Goal: Task Accomplishment & Management: Use online tool/utility

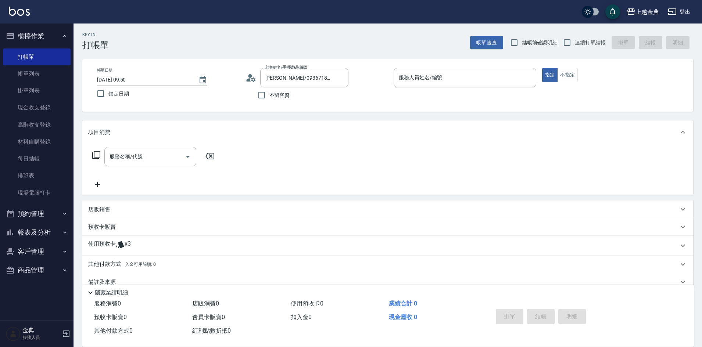
scroll to position [14, 0]
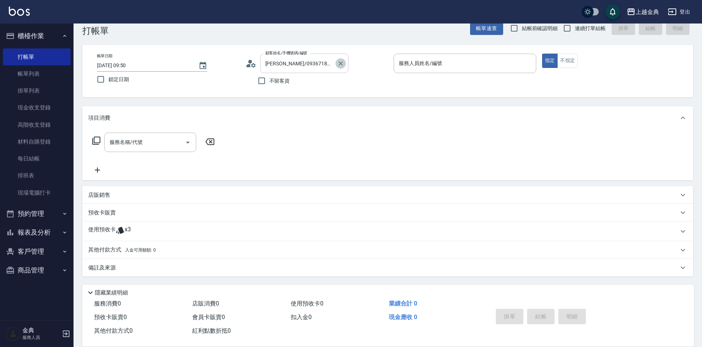
click at [341, 65] on icon "Clear" at bounding box center [340, 63] width 7 height 7
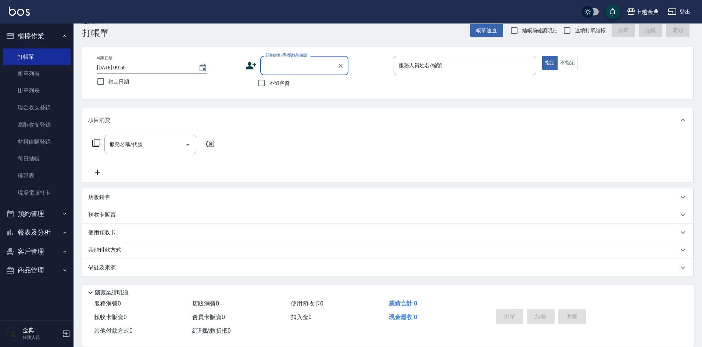
click at [312, 63] on input "顧客姓名/手機號碼/編號" at bounding box center [299, 65] width 71 height 13
type input "0983872"
drag, startPoint x: 585, startPoint y: 25, endPoint x: 589, endPoint y: 32, distance: 7.1
click at [586, 25] on label "連續打單結帳" at bounding box center [583, 30] width 46 height 15
click at [575, 25] on input "連續打單結帳" at bounding box center [567, 30] width 15 height 15
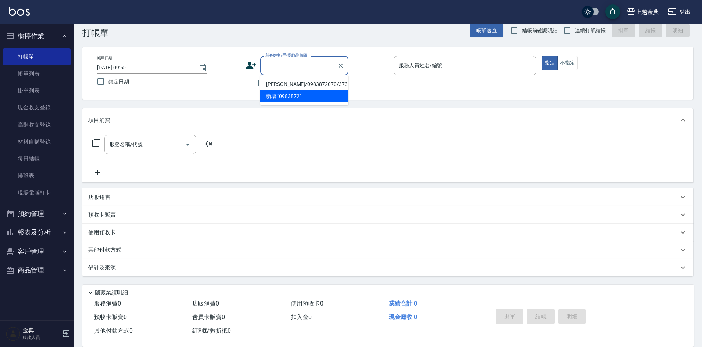
checkbox input "true"
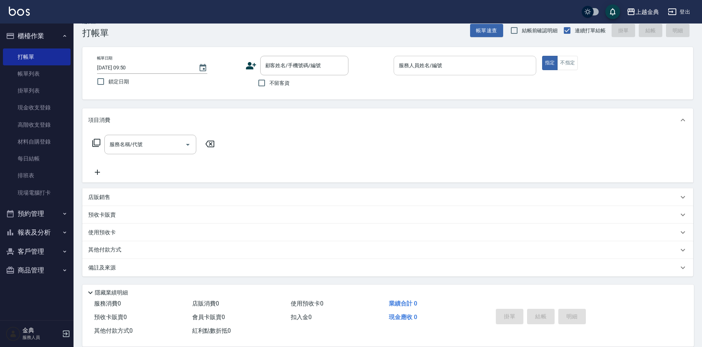
click at [477, 65] on input "服務人員姓名/編號" at bounding box center [465, 65] width 136 height 13
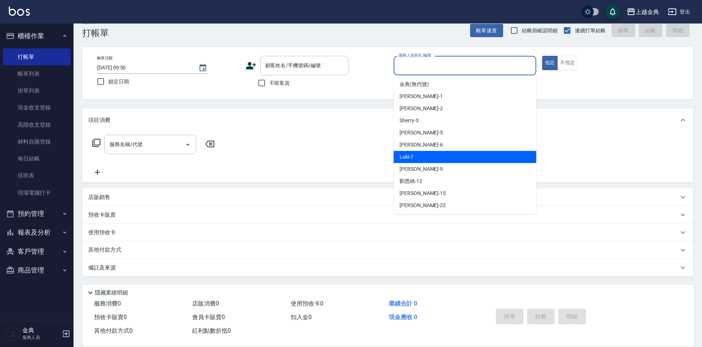
click at [448, 153] on div "Luki -7" at bounding box center [465, 157] width 143 height 12
type input "Luki-7"
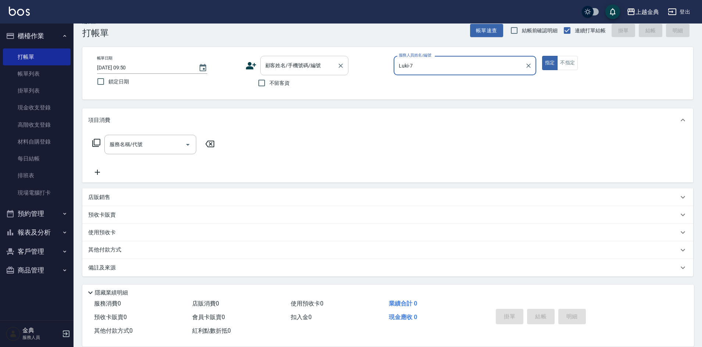
click at [274, 85] on span "不留客資" at bounding box center [280, 83] width 21 height 8
click at [270, 85] on input "不留客資" at bounding box center [261, 82] width 15 height 15
checkbox input "true"
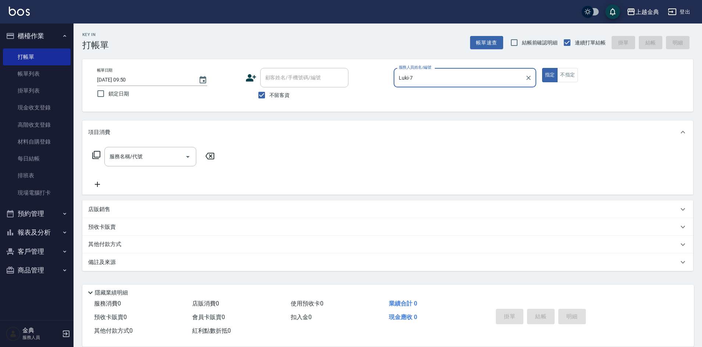
scroll to position [0, 0]
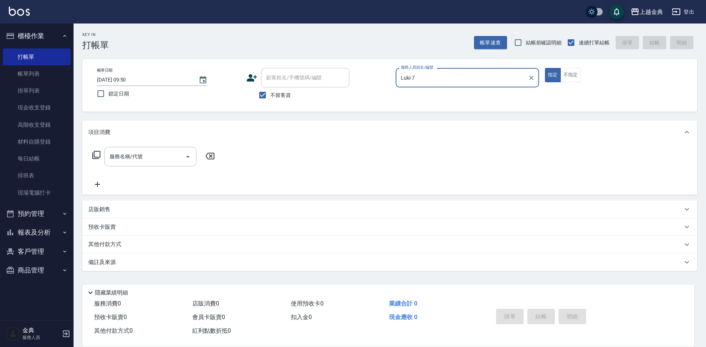
click at [91, 160] on div "服務名稱/代號 服務名稱/代號" at bounding box center [153, 156] width 131 height 19
click at [100, 153] on icon at bounding box center [96, 155] width 8 height 8
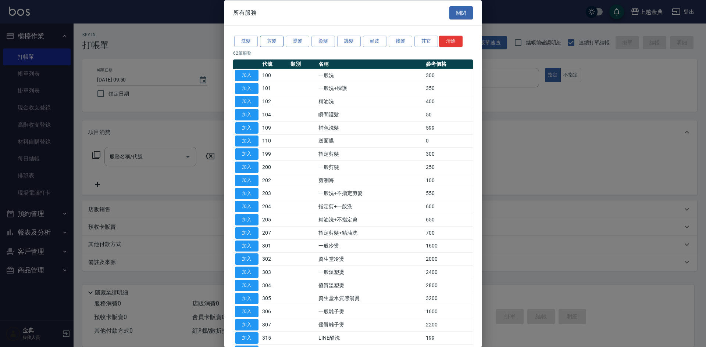
click at [278, 41] on button "剪髮" at bounding box center [272, 41] width 24 height 11
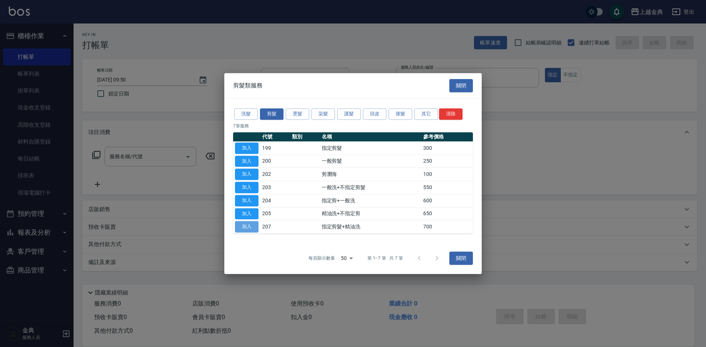
click at [243, 224] on button "加入" at bounding box center [247, 226] width 24 height 11
type input "指定剪髮+精油洗(207)"
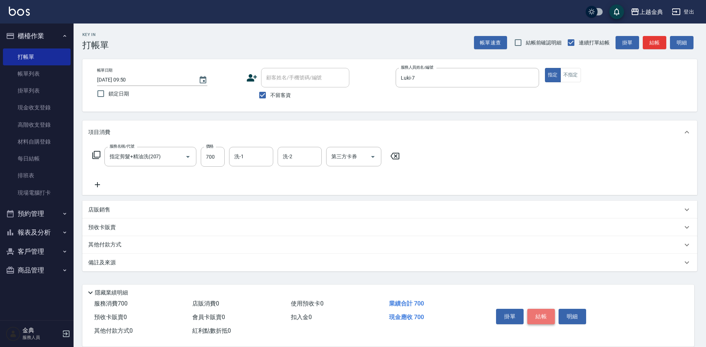
click at [542, 309] on button "結帳" at bounding box center [541, 316] width 28 height 15
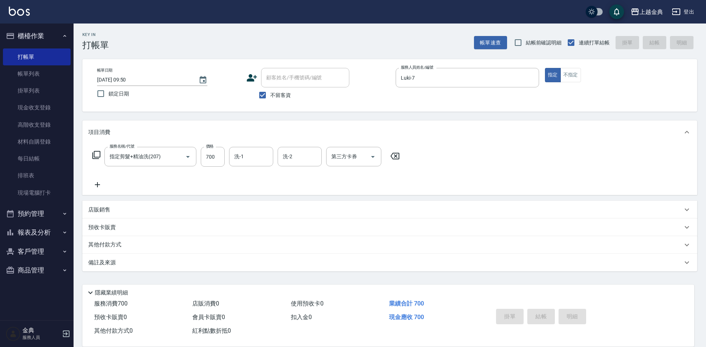
type input "[DATE] 13:08"
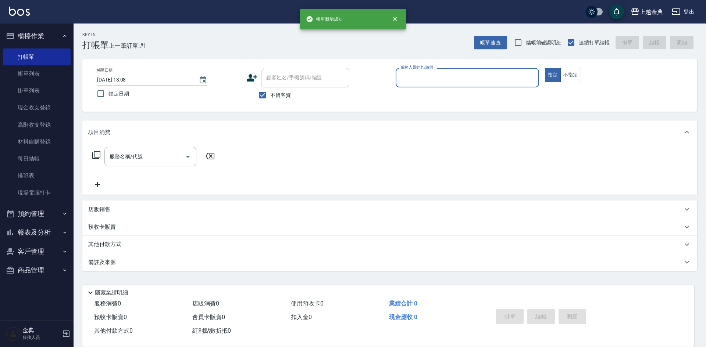
click at [440, 80] on input "服務人員姓名/編號" at bounding box center [467, 77] width 137 height 13
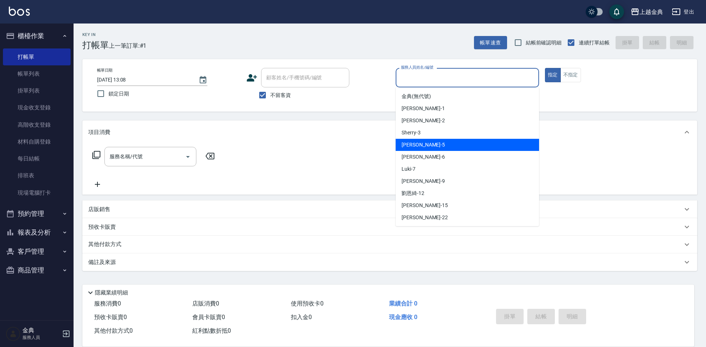
click at [430, 142] on div "[PERSON_NAME] -5" at bounding box center [467, 145] width 143 height 12
type input "[PERSON_NAME]-5"
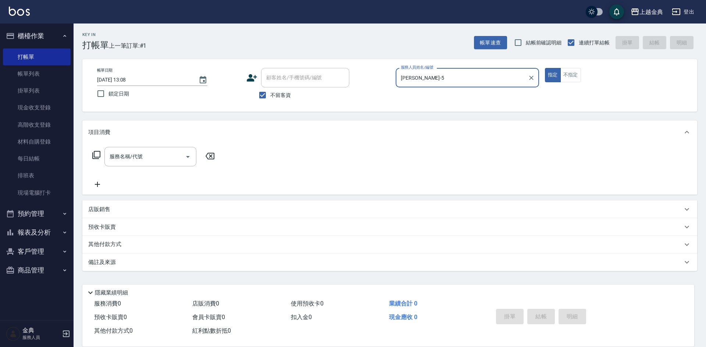
click at [96, 157] on icon at bounding box center [96, 155] width 9 height 9
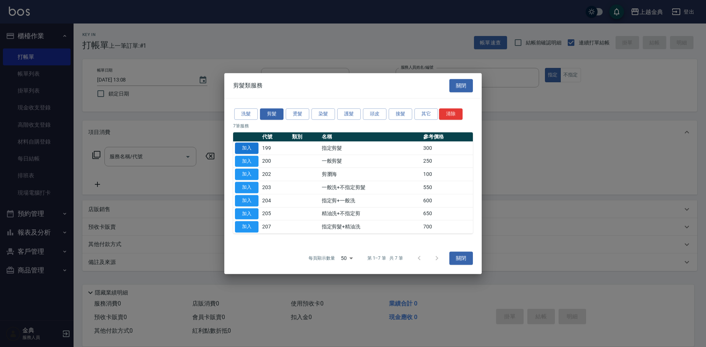
click at [252, 149] on button "加入" at bounding box center [247, 148] width 24 height 11
type input "指定剪髮(199)"
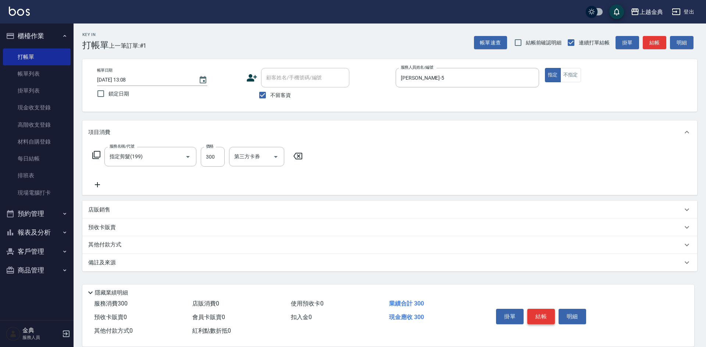
click at [545, 312] on button "結帳" at bounding box center [541, 316] width 28 height 15
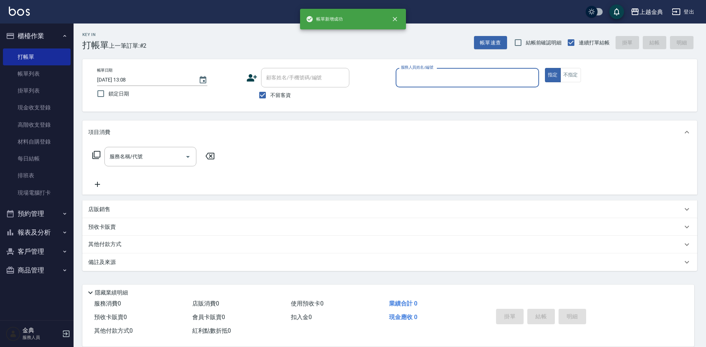
click at [448, 78] on input "服務人員姓名/編號" at bounding box center [467, 77] width 137 height 13
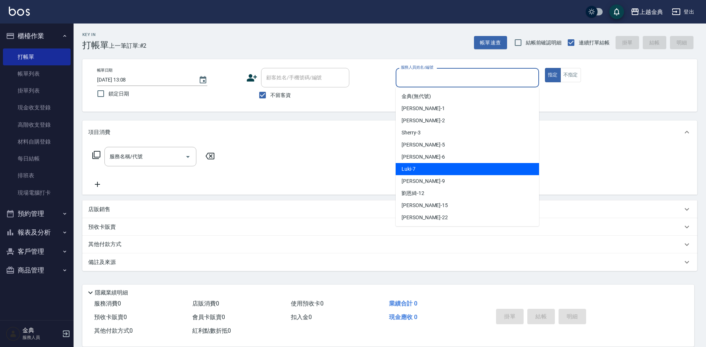
drag, startPoint x: 461, startPoint y: 174, endPoint x: 428, endPoint y: 174, distance: 33.5
click at [459, 174] on div "Luki -7" at bounding box center [467, 169] width 143 height 12
type input "Luki-7"
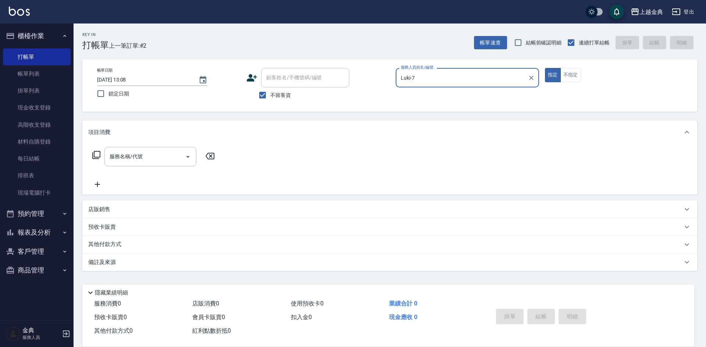
click at [92, 156] on icon at bounding box center [96, 155] width 8 height 8
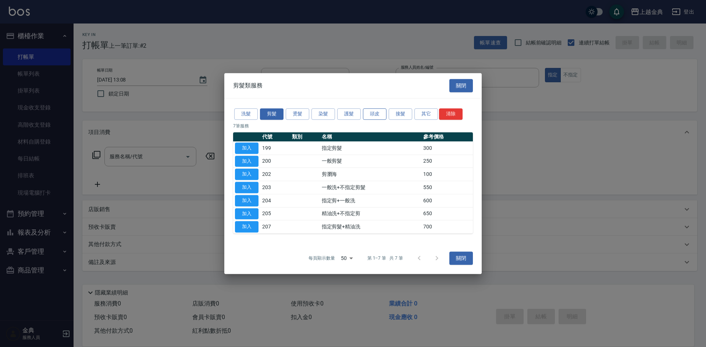
click at [374, 115] on button "頭皮" at bounding box center [375, 113] width 24 height 11
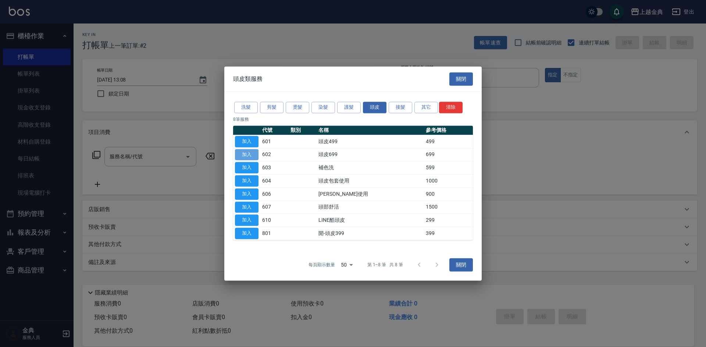
click at [247, 158] on button "加入" at bounding box center [247, 154] width 24 height 11
type input "頭皮699(602)"
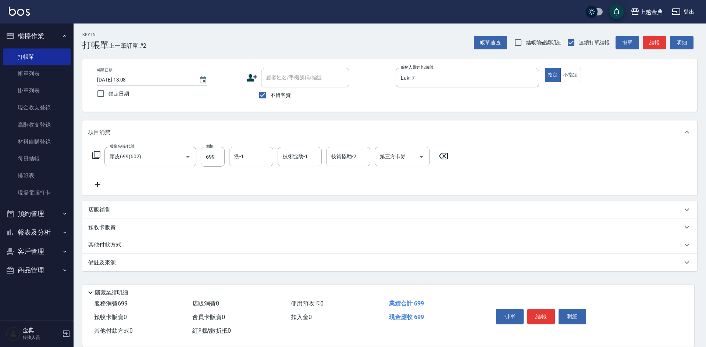
click at [91, 154] on div "服務名稱/代號 頭皮699(602) 服務名稱/代號 價格 699 價格 洗-1 洗-1 技術協助-1 技術協助-1 技術協助-2 技術協助-2 第三方卡券 …" at bounding box center [270, 157] width 364 height 20
click at [95, 154] on icon at bounding box center [96, 155] width 8 height 8
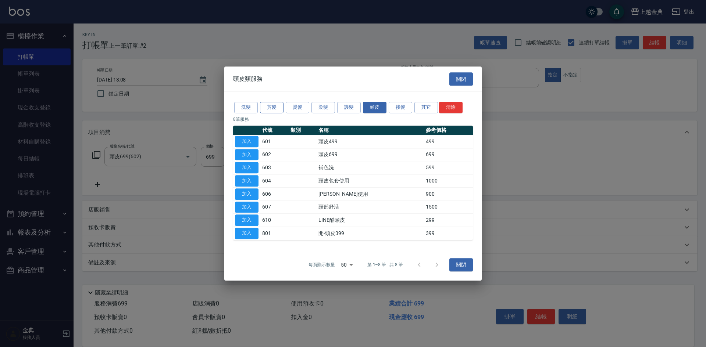
click at [268, 103] on div "洗髮 剪髮 燙髮 染髮 護髮 頭皮 接髮 其它 清除" at bounding box center [353, 108] width 240 height 14
click at [268, 106] on button "剪髮" at bounding box center [272, 107] width 24 height 11
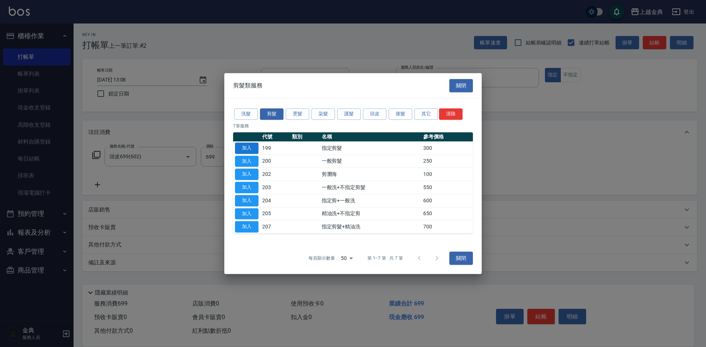
click at [253, 144] on button "加入" at bounding box center [247, 148] width 24 height 11
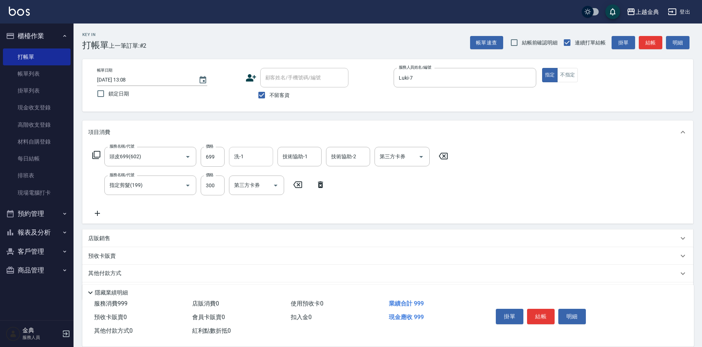
click at [248, 154] on input "洗-1" at bounding box center [251, 156] width 38 height 13
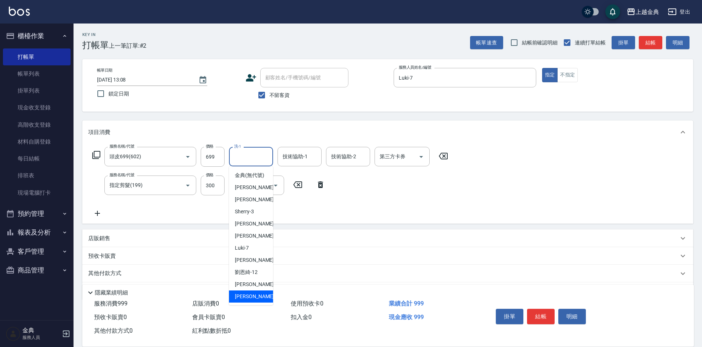
drag, startPoint x: 247, startPoint y: 302, endPoint x: 292, endPoint y: 261, distance: 60.7
click at [247, 301] on span "[PERSON_NAME] -22" at bounding box center [258, 297] width 46 height 8
type input "[PERSON_NAME]-22"
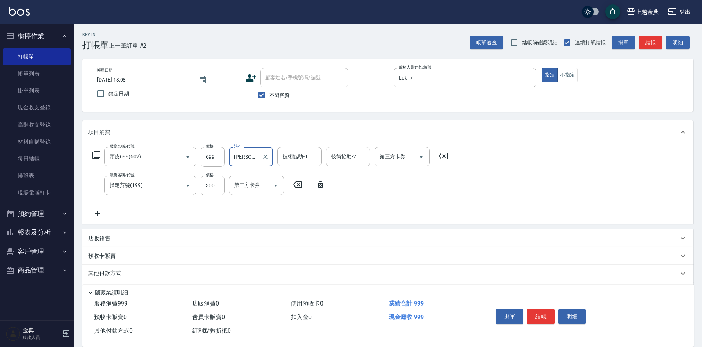
click at [354, 147] on div "技術協助-2" at bounding box center [348, 156] width 44 height 19
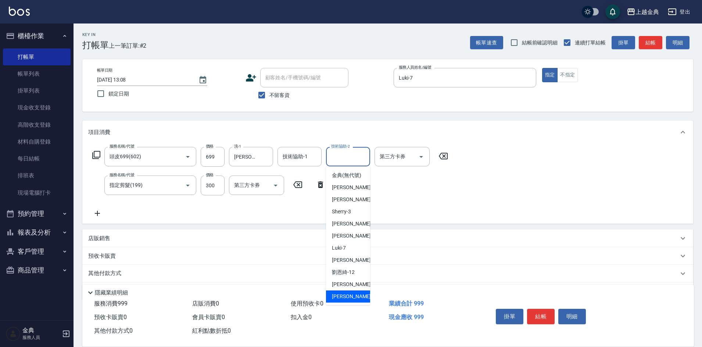
click at [339, 300] on div "[PERSON_NAME] -22" at bounding box center [348, 297] width 44 height 12
type input "[PERSON_NAME]-22"
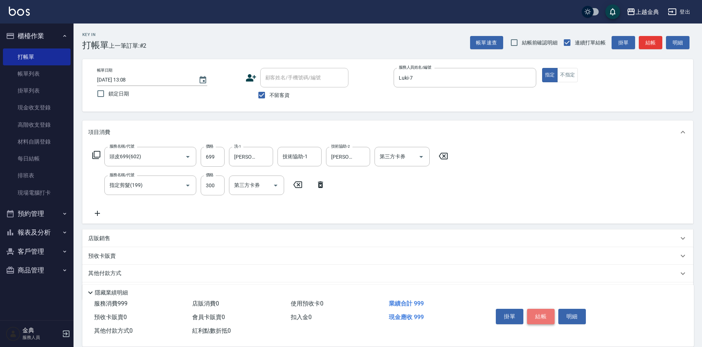
click at [539, 312] on button "結帳" at bounding box center [541, 316] width 28 height 15
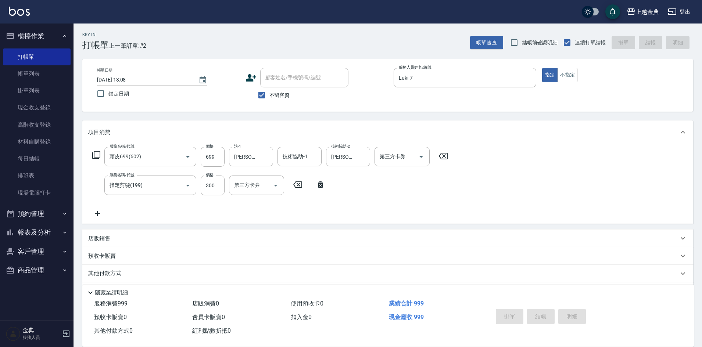
type input "[DATE] 13:09"
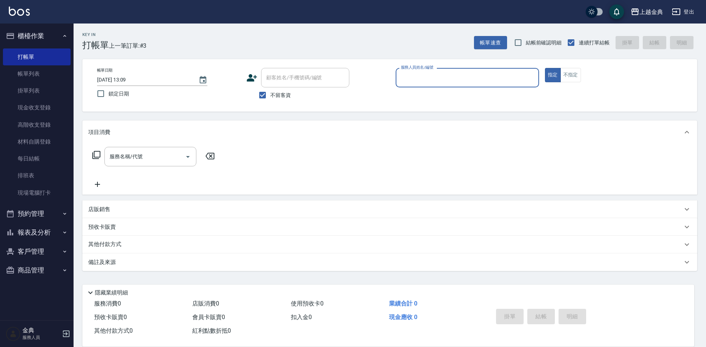
click at [446, 76] on input "服務人員姓名/編號" at bounding box center [467, 77] width 137 height 13
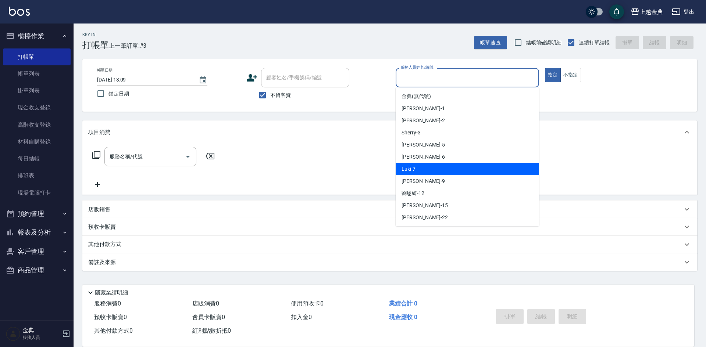
click at [434, 168] on div "Luki -7" at bounding box center [467, 169] width 143 height 12
type input "Luki-7"
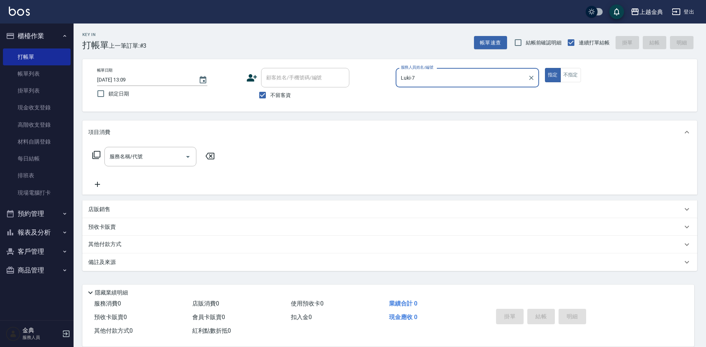
click at [97, 155] on icon at bounding box center [96, 155] width 9 height 9
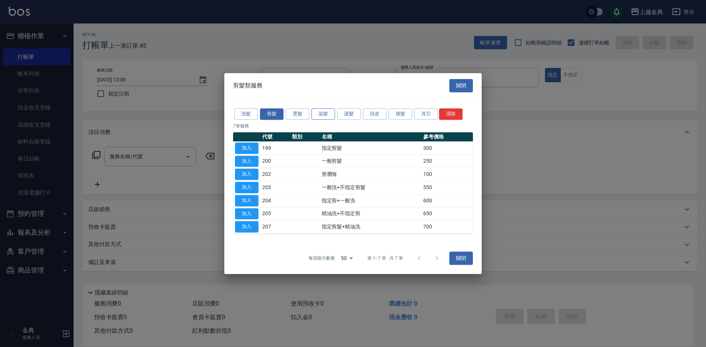
click at [313, 112] on button "染髮" at bounding box center [323, 113] width 24 height 11
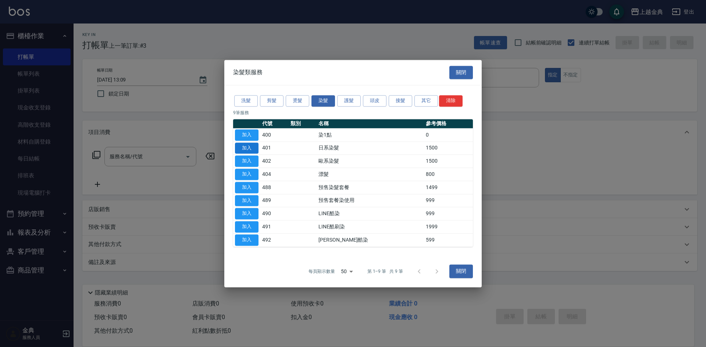
click at [240, 145] on button "加入" at bounding box center [247, 148] width 24 height 11
type input "日系染髮(401)"
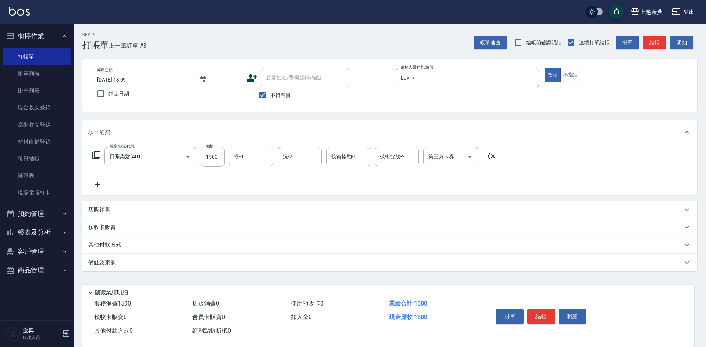
drag, startPoint x: 243, startPoint y: 154, endPoint x: 245, endPoint y: 163, distance: 8.7
click at [243, 155] on input "洗-1" at bounding box center [251, 156] width 38 height 13
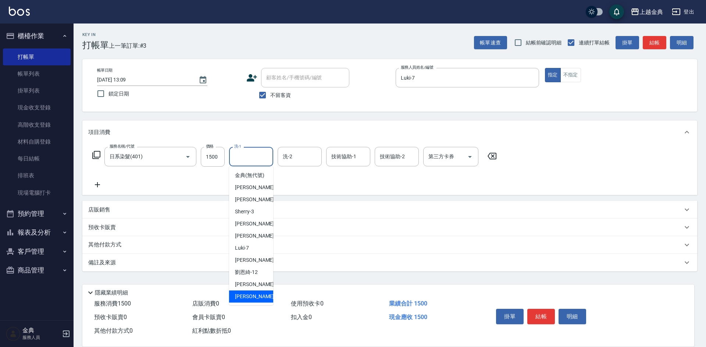
drag, startPoint x: 254, startPoint y: 301, endPoint x: 154, endPoint y: 226, distance: 125.8
click at [254, 301] on div "[PERSON_NAME] -22" at bounding box center [251, 297] width 44 height 12
type input "[PERSON_NAME]-22"
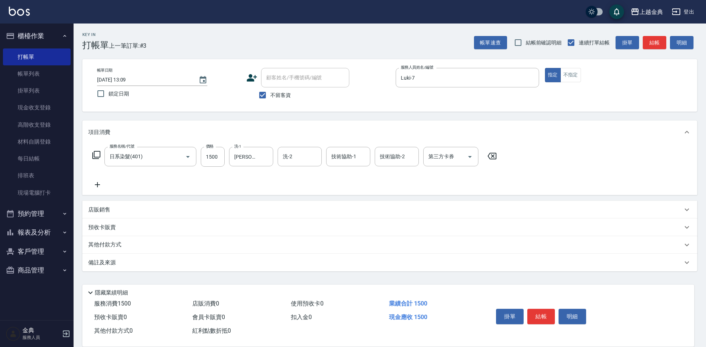
click at [93, 156] on icon at bounding box center [96, 155] width 8 height 8
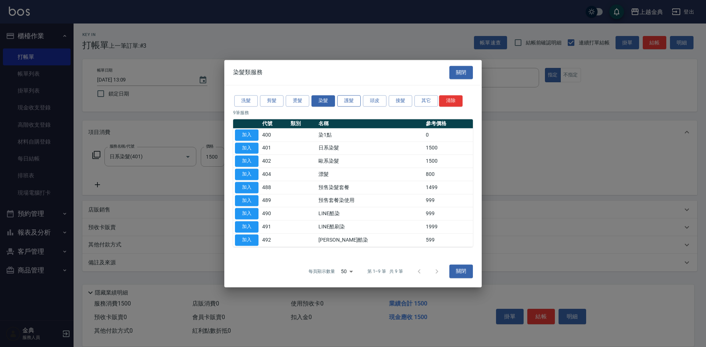
click at [340, 99] on button "護髮" at bounding box center [349, 100] width 24 height 11
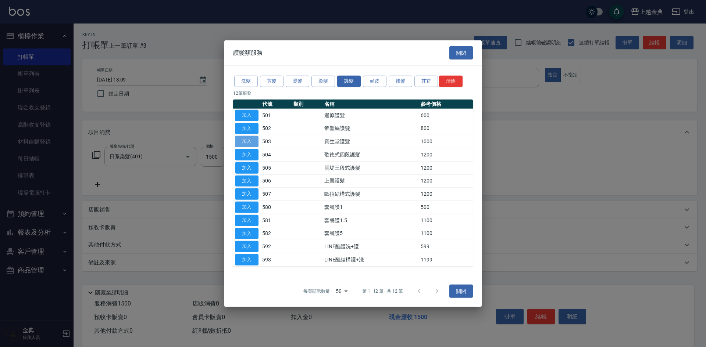
click at [253, 140] on button "加入" at bounding box center [247, 141] width 24 height 11
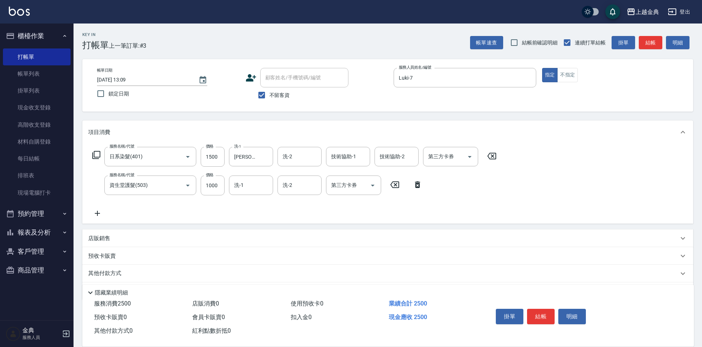
click at [107, 272] on p "其他付款方式" at bounding box center [106, 274] width 37 height 8
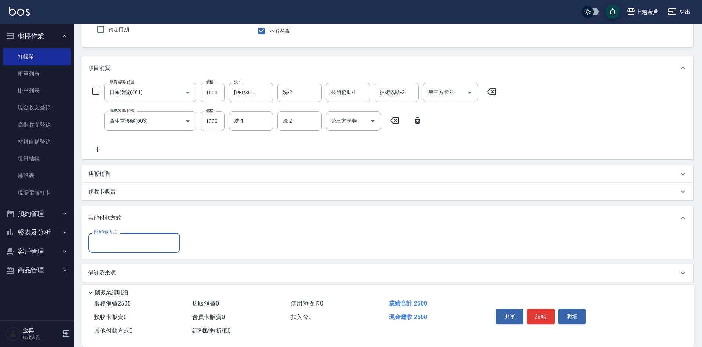
scroll to position [70, 0]
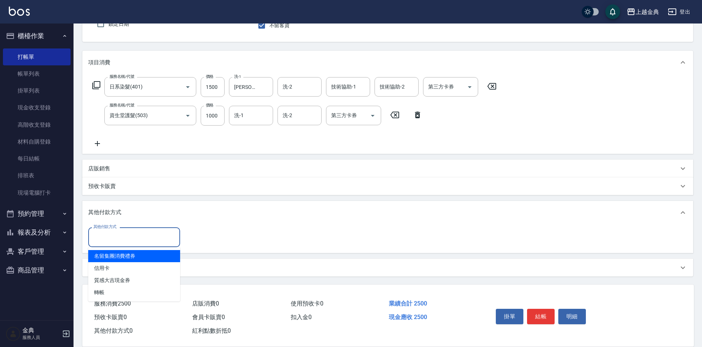
click at [113, 231] on input "其他付款方式" at bounding box center [134, 237] width 85 height 13
drag, startPoint x: 112, startPoint y: 272, endPoint x: 161, endPoint y: 257, distance: 52.0
click at [113, 272] on span "信用卡" at bounding box center [134, 269] width 92 height 12
type input "信用卡"
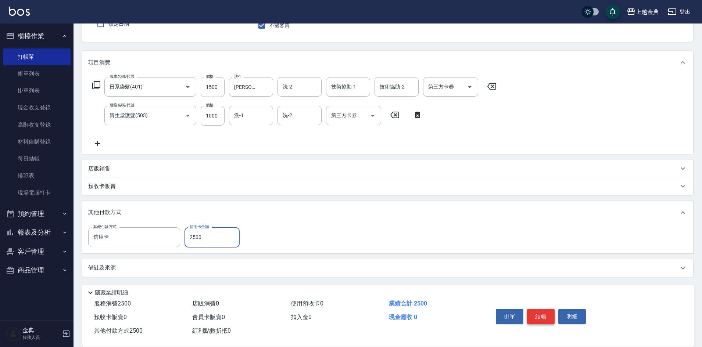
type input "2500"
click at [538, 311] on button "結帳" at bounding box center [541, 316] width 28 height 15
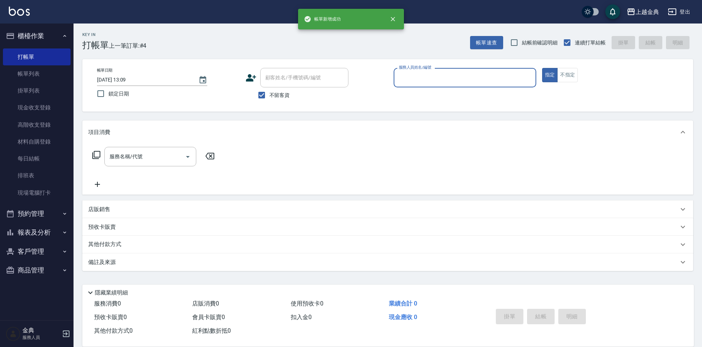
scroll to position [0, 0]
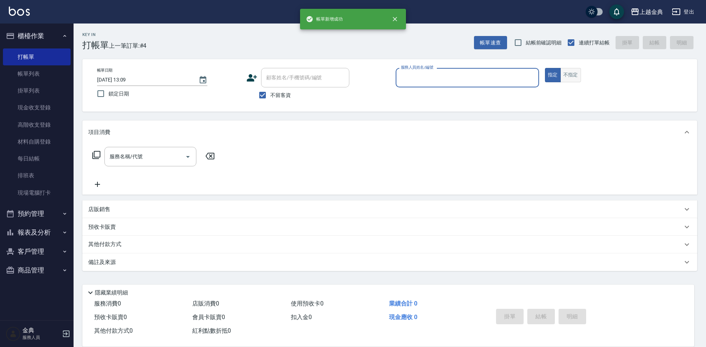
click at [562, 71] on button "不指定" at bounding box center [570, 75] width 21 height 14
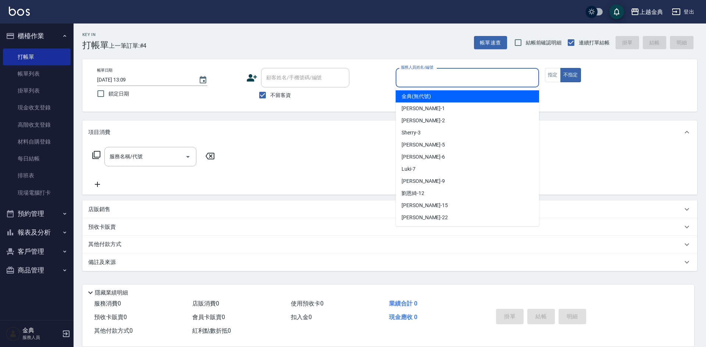
click at [529, 77] on input "服務人員姓名/編號" at bounding box center [467, 77] width 137 height 13
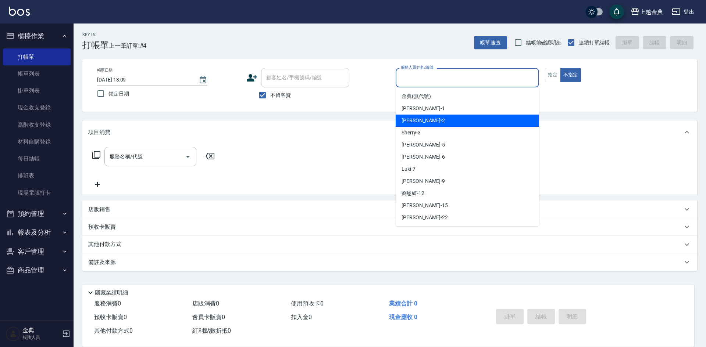
click at [473, 122] on div "Cindy -2" at bounding box center [467, 121] width 143 height 12
type input "Cindy-2"
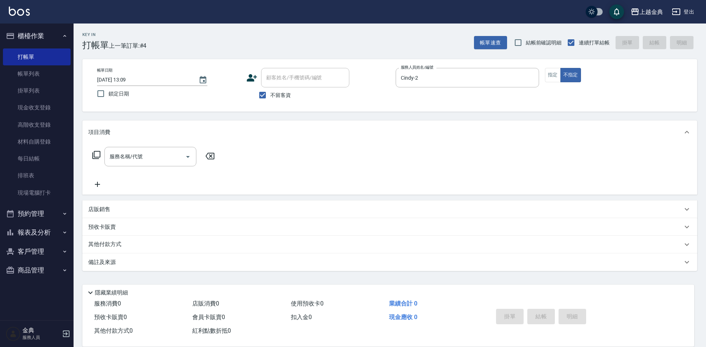
click at [98, 157] on icon at bounding box center [96, 155] width 9 height 9
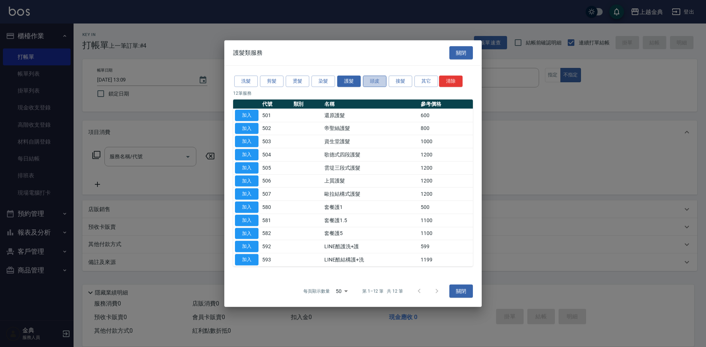
click at [367, 81] on button "頭皮" at bounding box center [375, 81] width 24 height 11
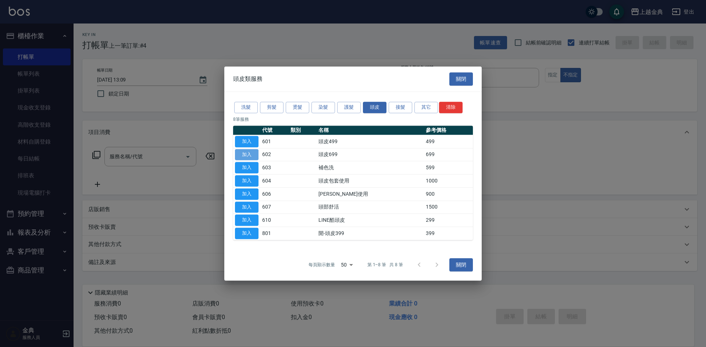
click at [245, 153] on button "加入" at bounding box center [247, 154] width 24 height 11
type input "頭皮699(602)"
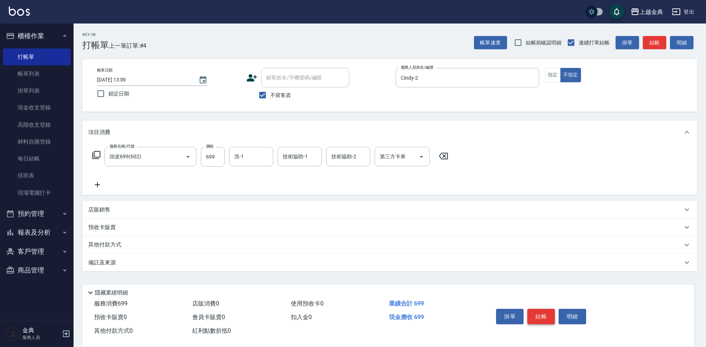
click at [537, 314] on button "結帳" at bounding box center [541, 316] width 28 height 15
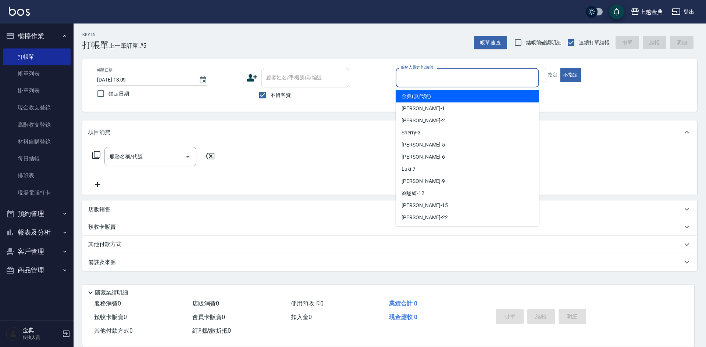
click at [467, 83] on input "服務人員姓名/編號" at bounding box center [467, 77] width 137 height 13
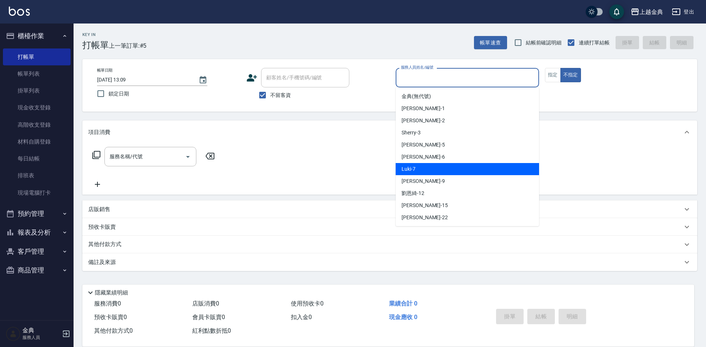
drag, startPoint x: 442, startPoint y: 168, endPoint x: 101, endPoint y: 163, distance: 341.3
click at [442, 168] on div "Luki -7" at bounding box center [467, 169] width 143 height 12
type input "Luki-7"
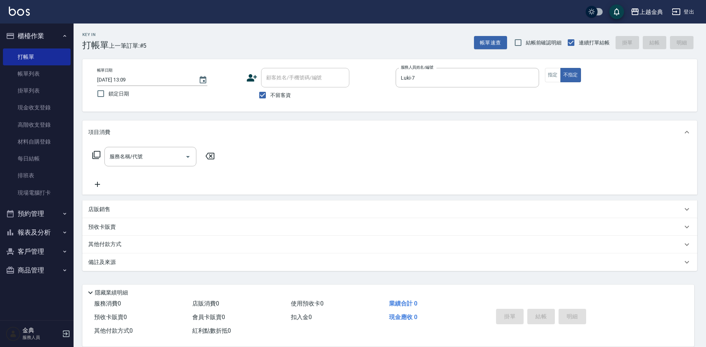
click at [98, 155] on icon at bounding box center [96, 155] width 9 height 9
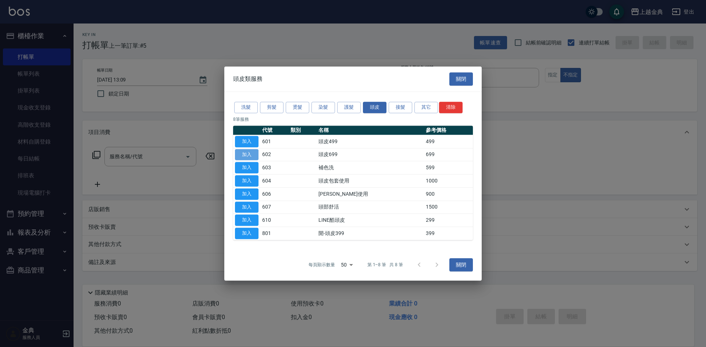
click at [249, 155] on button "加入" at bounding box center [247, 154] width 24 height 11
type input "頭皮699(602)"
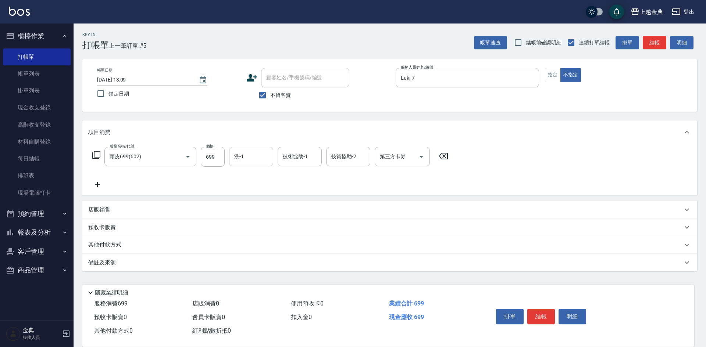
click at [253, 154] on input "洗-1" at bounding box center [251, 156] width 38 height 13
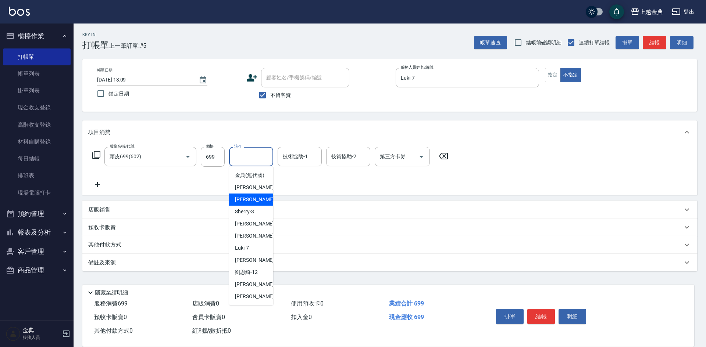
click at [259, 205] on div "Cindy -2" at bounding box center [251, 200] width 44 height 12
type input "Cindy-2"
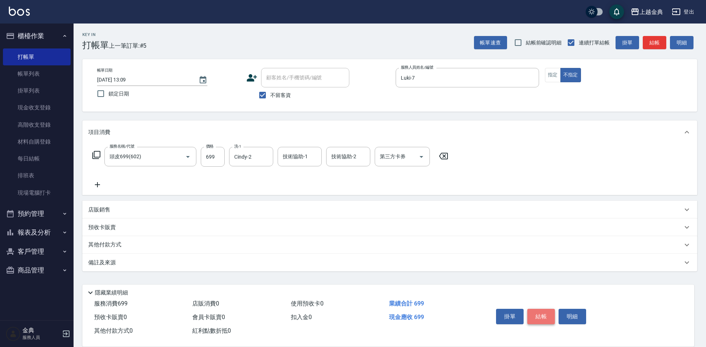
click at [546, 313] on button "結帳" at bounding box center [541, 316] width 28 height 15
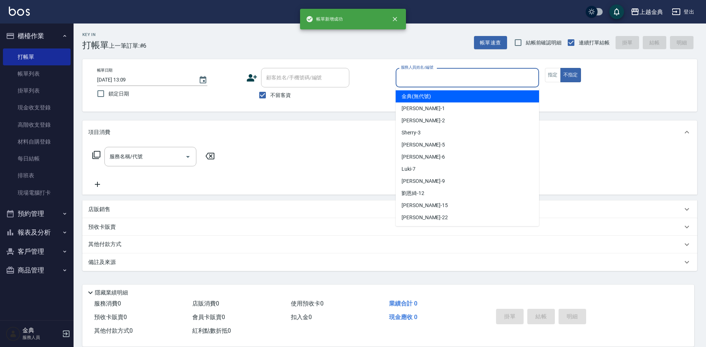
click at [451, 82] on input "服務人員姓名/編號" at bounding box center [467, 77] width 137 height 13
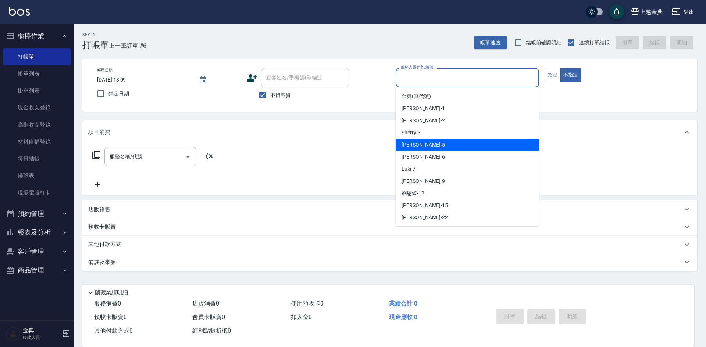
click at [431, 145] on div "[PERSON_NAME] -5" at bounding box center [467, 145] width 143 height 12
type input "[PERSON_NAME]-5"
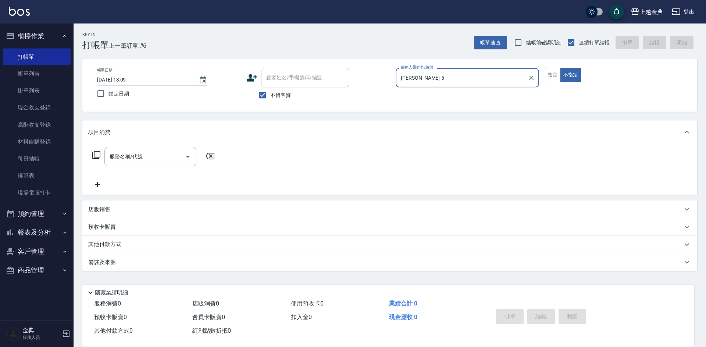
click at [98, 156] on icon at bounding box center [96, 155] width 9 height 9
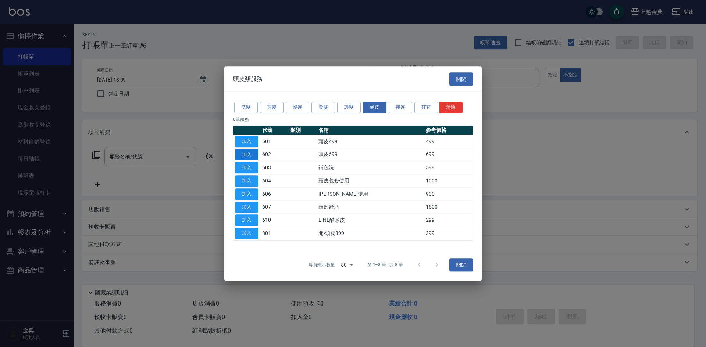
click at [240, 154] on button "加入" at bounding box center [247, 154] width 24 height 11
type input "頭皮699(602)"
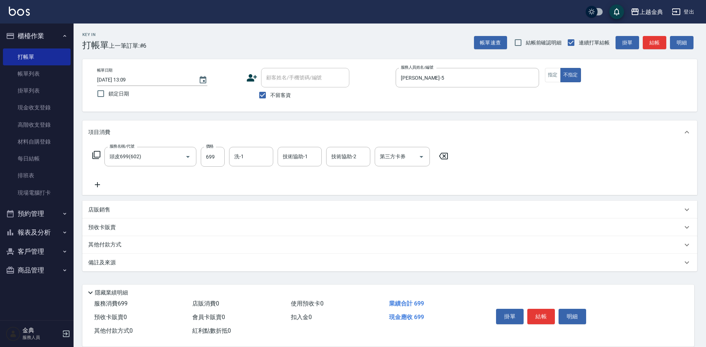
click at [97, 156] on icon at bounding box center [96, 155] width 9 height 9
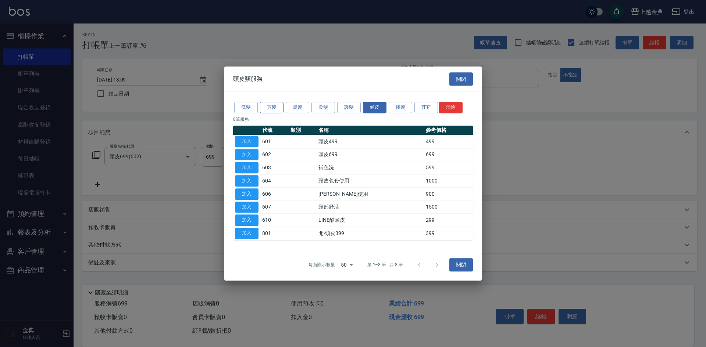
click at [272, 108] on button "剪髮" at bounding box center [272, 107] width 24 height 11
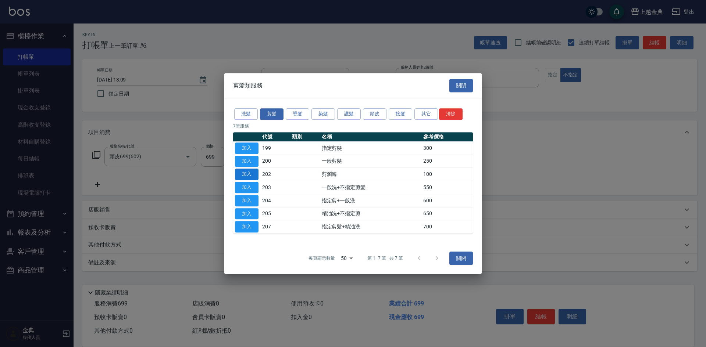
click at [247, 174] on button "加入" at bounding box center [247, 174] width 24 height 11
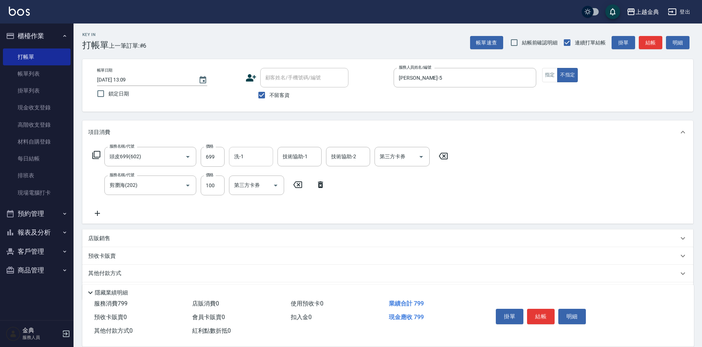
click at [253, 157] on input "洗-1" at bounding box center [251, 156] width 38 height 13
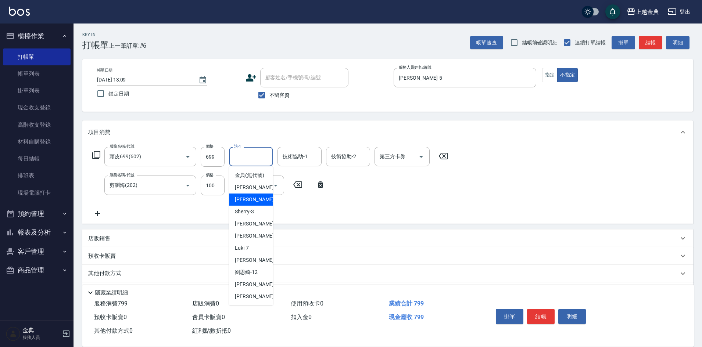
click at [245, 204] on span "Cindy -2" at bounding box center [256, 200] width 43 height 8
type input "Cindy-2"
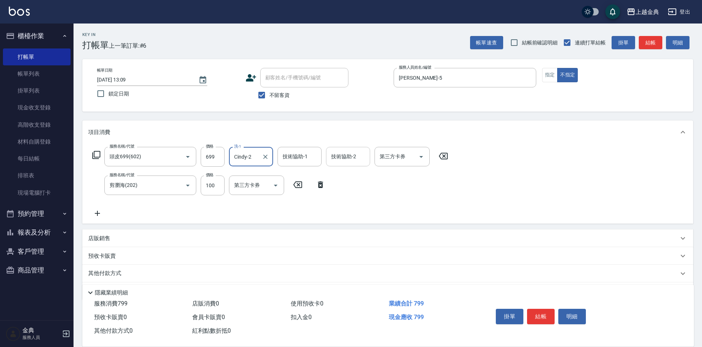
click at [342, 162] on input "技術協助-2" at bounding box center [348, 156] width 38 height 13
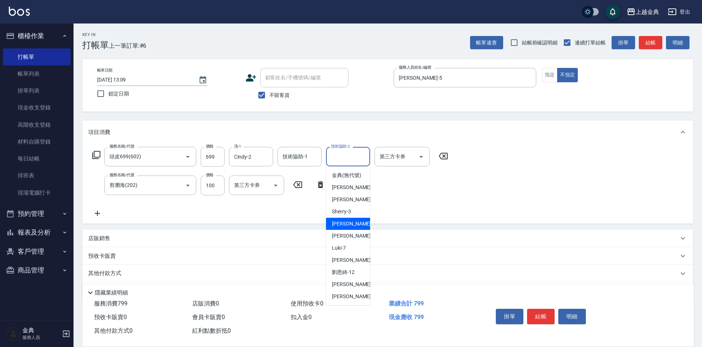
click at [352, 229] on div "[PERSON_NAME] -5" at bounding box center [348, 224] width 44 height 12
type input "[PERSON_NAME]-5"
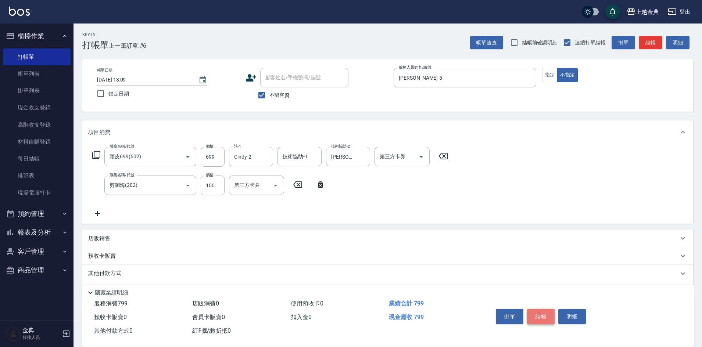
click at [539, 311] on button "結帳" at bounding box center [541, 316] width 28 height 15
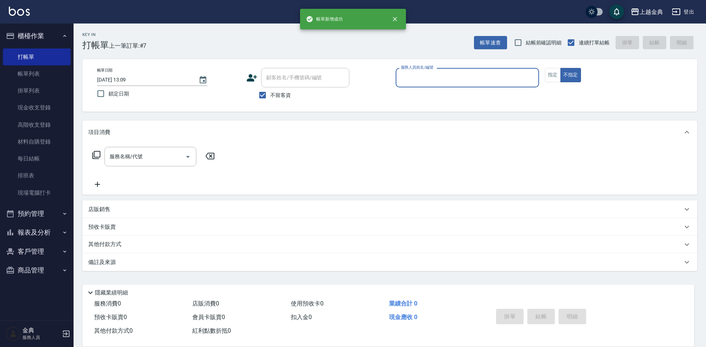
drag, startPoint x: 428, startPoint y: 72, endPoint x: 427, endPoint y: 81, distance: 8.5
click at [428, 73] on input "服務人員姓名/編號" at bounding box center [467, 77] width 137 height 13
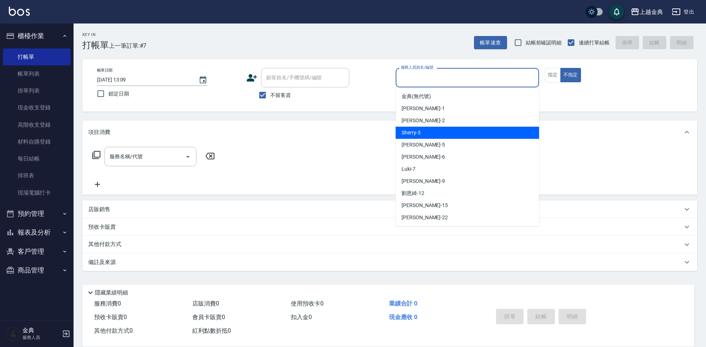
click at [427, 129] on div "Sherry -3" at bounding box center [467, 133] width 143 height 12
type input "Sherry-3"
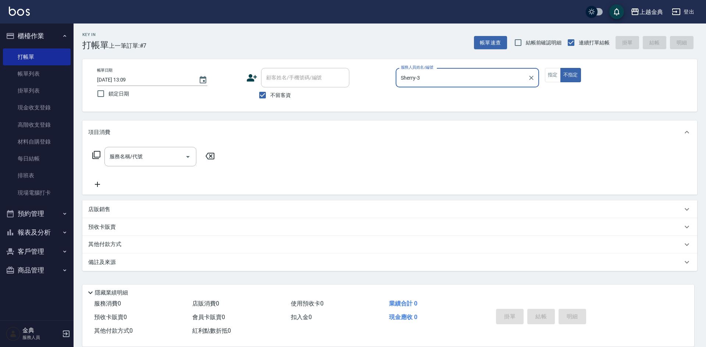
click at [98, 159] on icon at bounding box center [96, 155] width 8 height 8
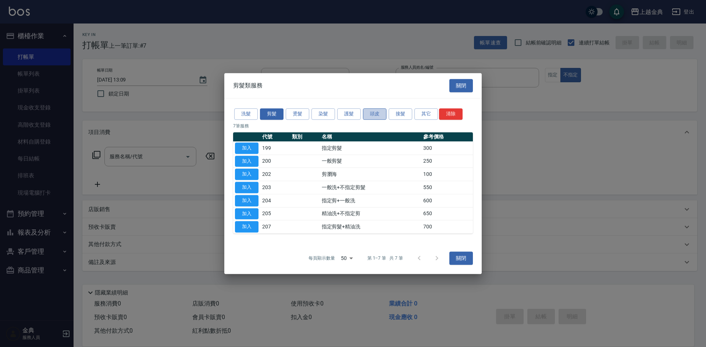
click at [386, 113] on button "頭皮" at bounding box center [375, 113] width 24 height 11
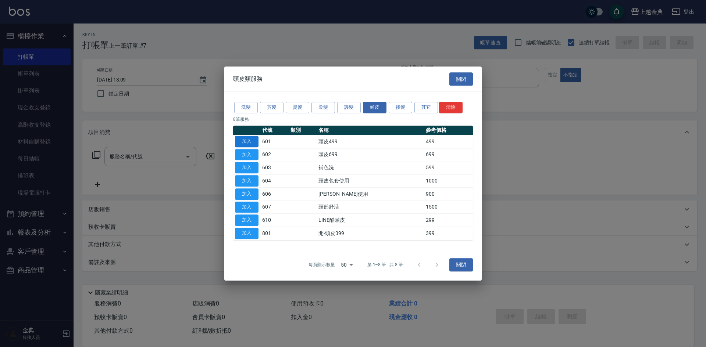
click at [253, 139] on button "加入" at bounding box center [247, 141] width 24 height 11
type input "頭皮499(601)"
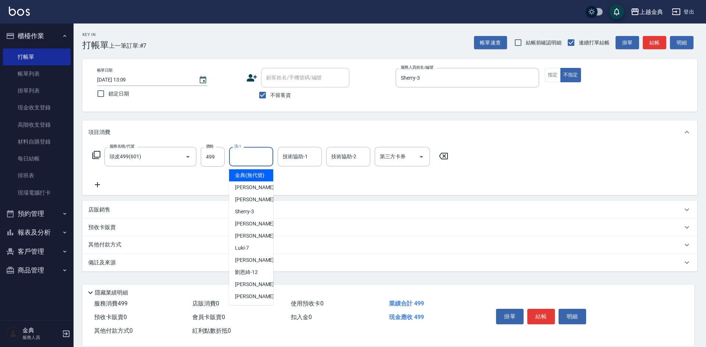
click at [250, 162] on input "洗-1" at bounding box center [251, 156] width 38 height 13
click at [260, 218] on div "Sherry -3" at bounding box center [251, 212] width 44 height 12
type input "Sherry-3"
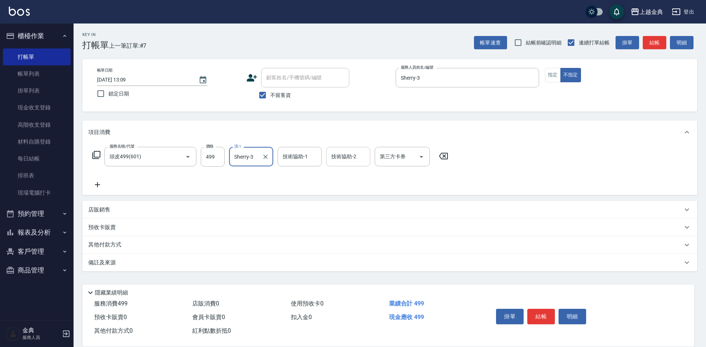
click at [336, 154] on input "技術協助-2" at bounding box center [348, 156] width 38 height 13
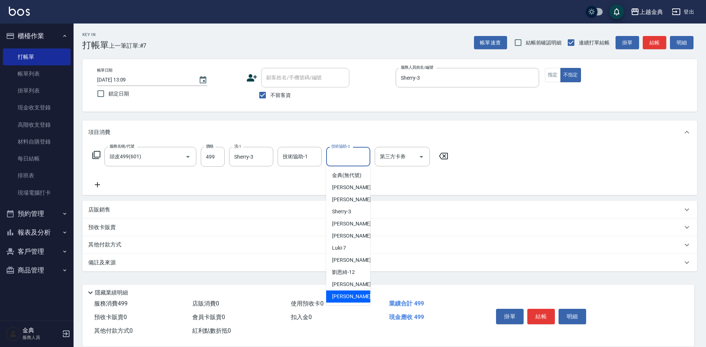
click at [346, 300] on div "[PERSON_NAME] -22" at bounding box center [348, 297] width 44 height 12
type input "[PERSON_NAME]-22"
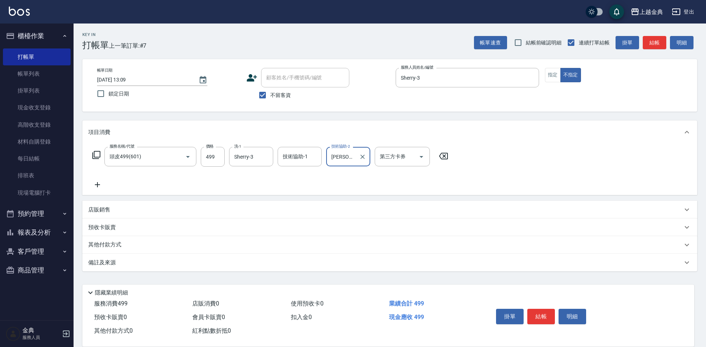
click at [99, 154] on icon at bounding box center [96, 155] width 9 height 9
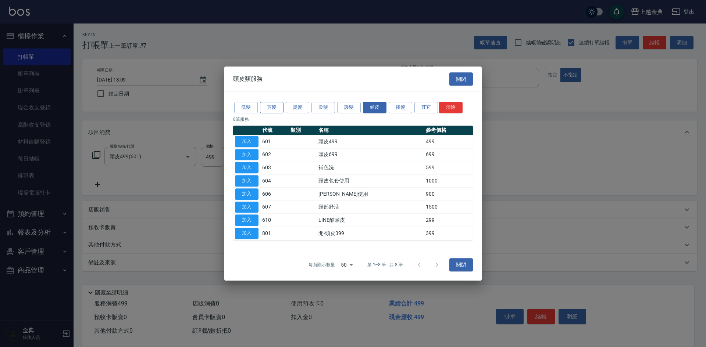
click at [273, 104] on button "剪髮" at bounding box center [272, 107] width 24 height 11
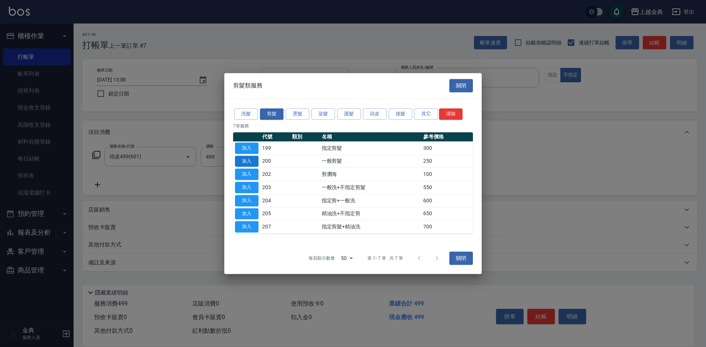
click at [257, 161] on button "加入" at bounding box center [247, 161] width 24 height 11
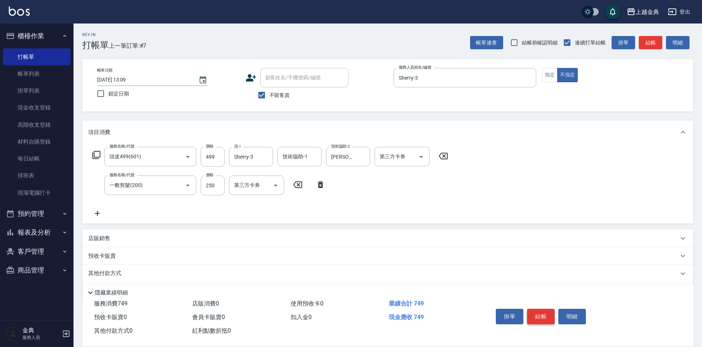
click at [549, 310] on button "結帳" at bounding box center [541, 316] width 28 height 15
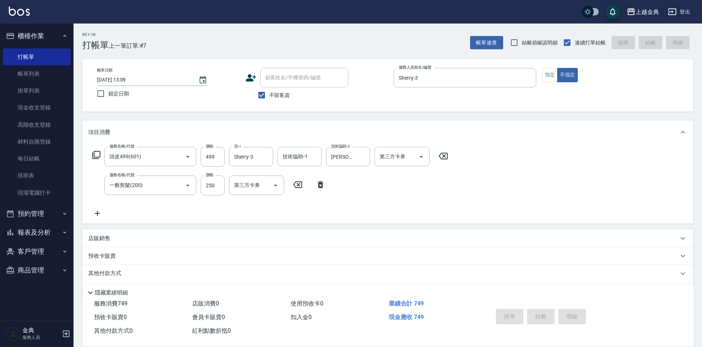
type input "[DATE] 13:10"
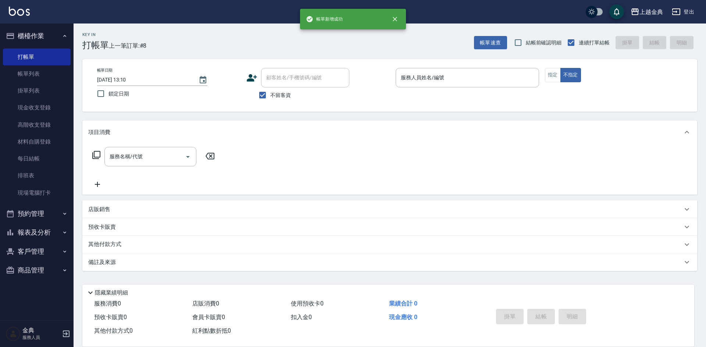
click at [275, 94] on span "不留客資" at bounding box center [280, 96] width 21 height 8
click at [270, 94] on input "不留客資" at bounding box center [262, 95] width 15 height 15
checkbox input "false"
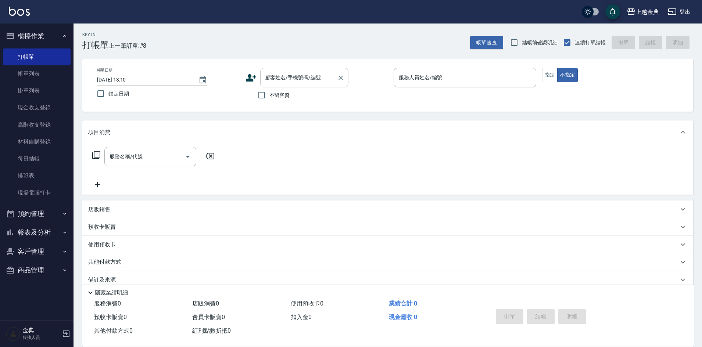
click at [284, 81] on input "顧客姓名/手機號碼/編號" at bounding box center [299, 77] width 71 height 13
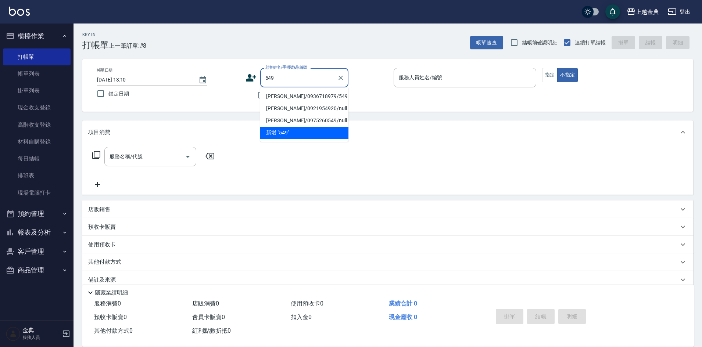
click at [294, 93] on li "[PERSON_NAME]/0936718979/549" at bounding box center [304, 96] width 88 height 12
type input "[PERSON_NAME]/0936718979/549"
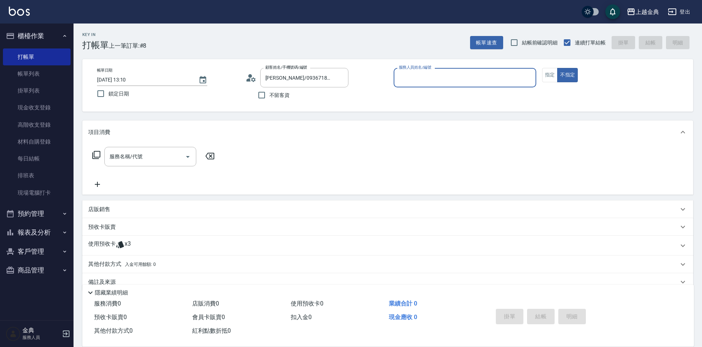
click at [467, 76] on input "服務人員姓名/編號" at bounding box center [465, 77] width 136 height 13
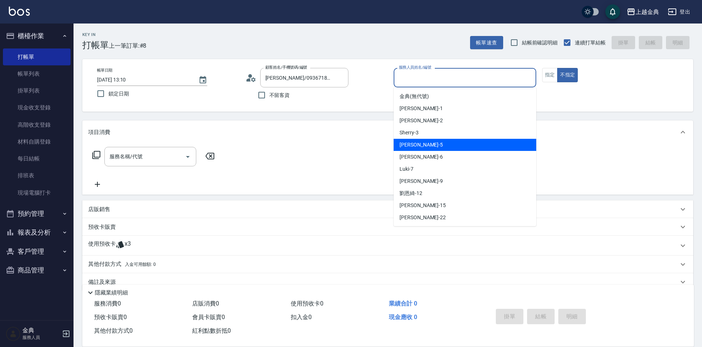
click at [464, 140] on div "[PERSON_NAME] -5" at bounding box center [465, 145] width 143 height 12
type input "[PERSON_NAME]-5"
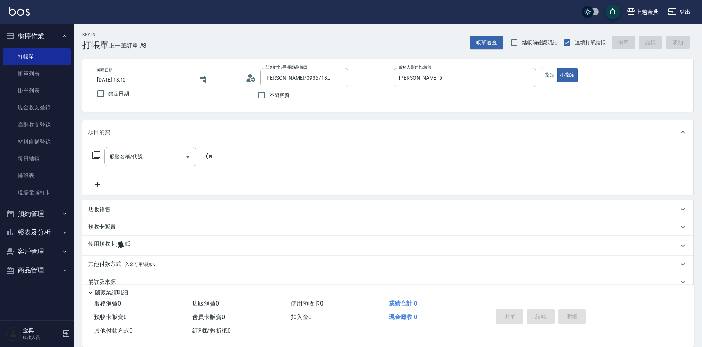
click at [98, 154] on icon at bounding box center [96, 155] width 9 height 9
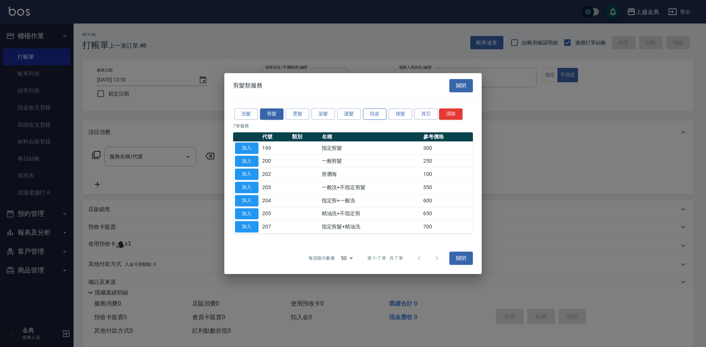
click at [379, 113] on button "頭皮" at bounding box center [375, 113] width 24 height 11
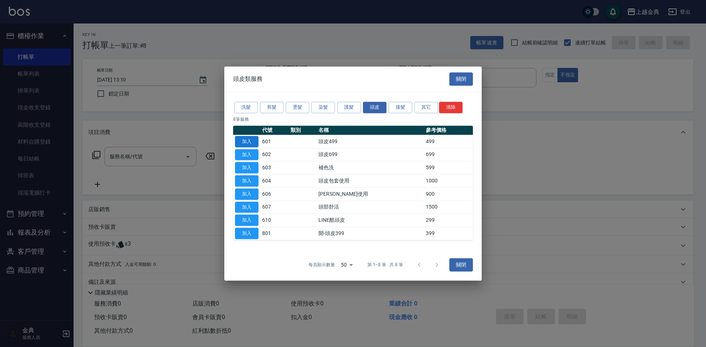
click at [249, 140] on button "加入" at bounding box center [247, 141] width 24 height 11
type input "頭皮499(601)"
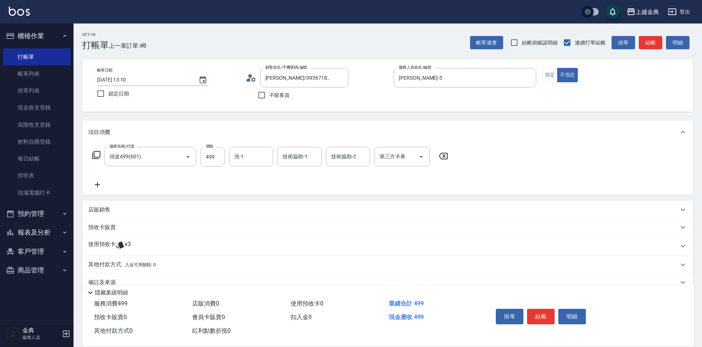
click at [113, 245] on p "使用預收卡" at bounding box center [102, 246] width 28 height 11
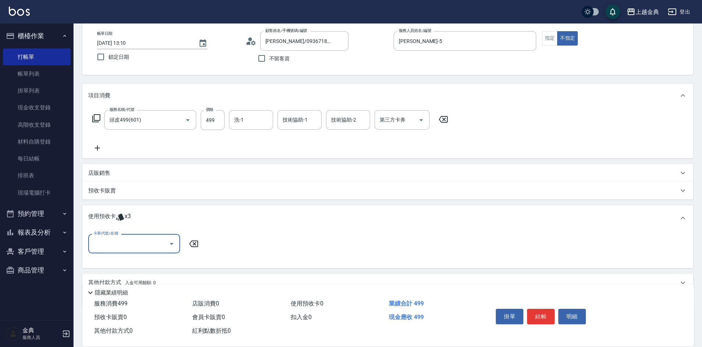
scroll to position [69, 0]
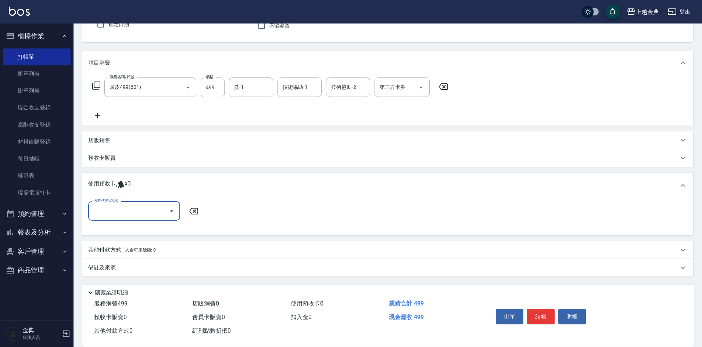
click at [125, 213] on input "卡券代號/名稱" at bounding box center [129, 211] width 74 height 13
click at [126, 228] on div "護髮包套3送1(1.5) 剩餘3張" at bounding box center [134, 230] width 92 height 12
type input "護髮包套3送1(1.5)"
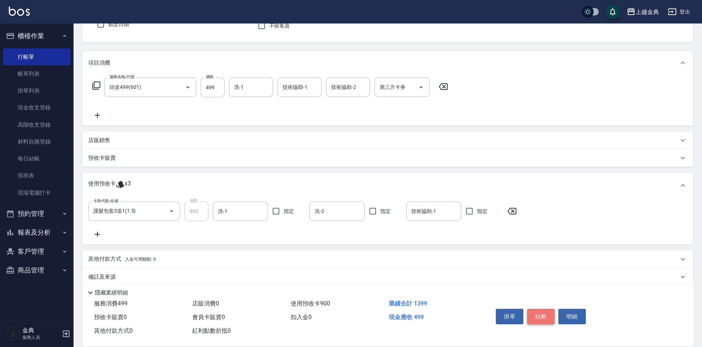
click at [541, 314] on button "結帳" at bounding box center [541, 316] width 28 height 15
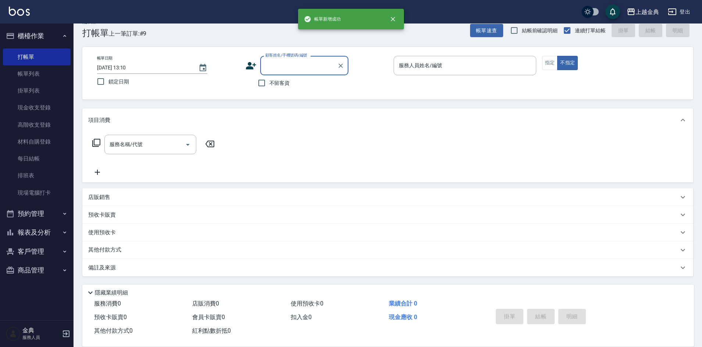
scroll to position [12, 0]
click at [47, 237] on button "報表及分析" at bounding box center [37, 232] width 68 height 19
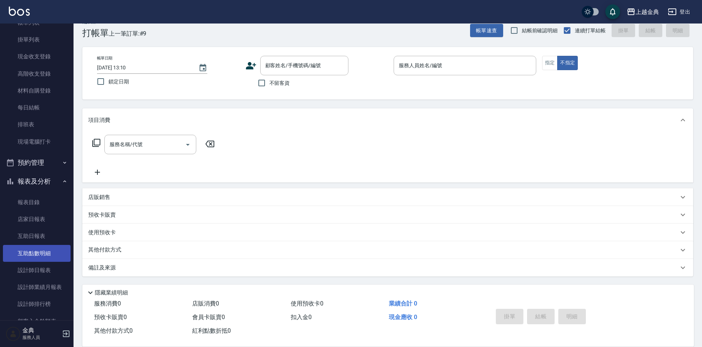
scroll to position [119, 0]
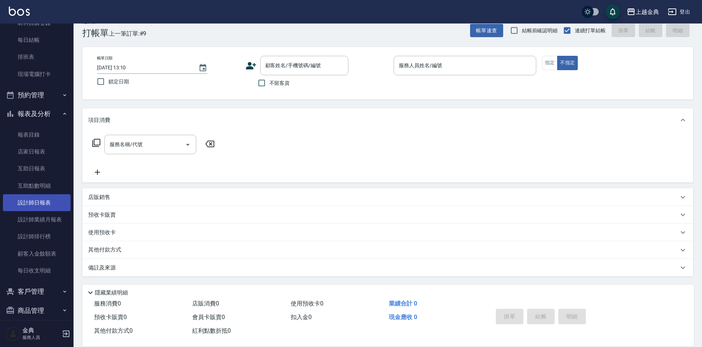
click at [56, 202] on link "設計師日報表" at bounding box center [37, 203] width 68 height 17
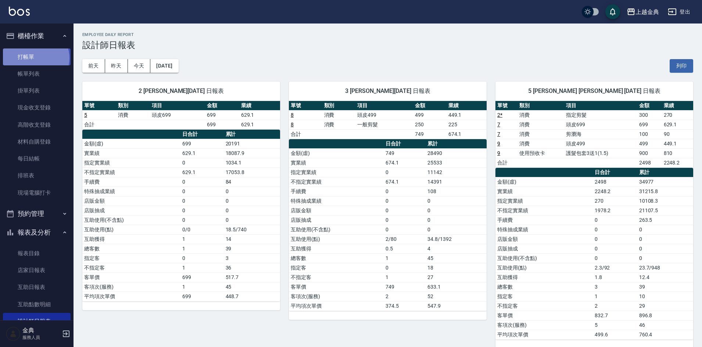
click at [35, 58] on link "打帳單" at bounding box center [37, 57] width 68 height 17
